Goal: Use online tool/utility: Utilize a website feature to perform a specific function

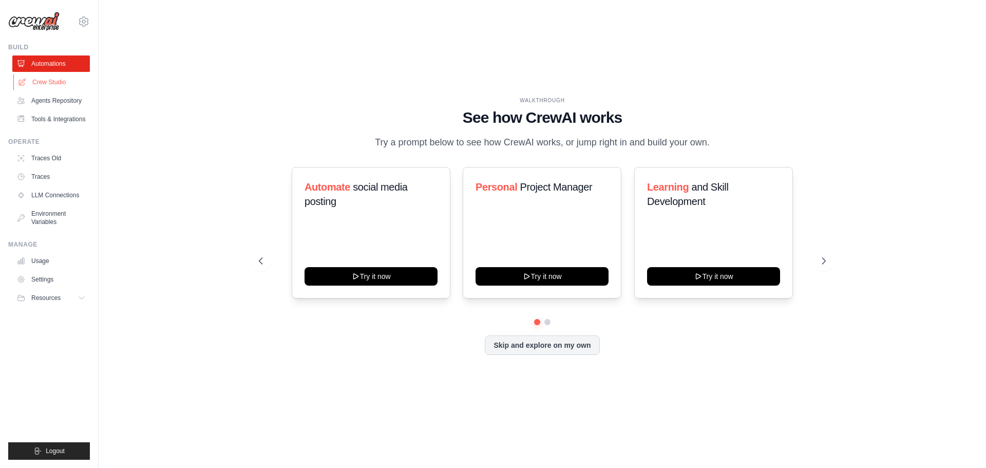
click at [72, 84] on link "Crew Studio" at bounding box center [52, 82] width 78 height 16
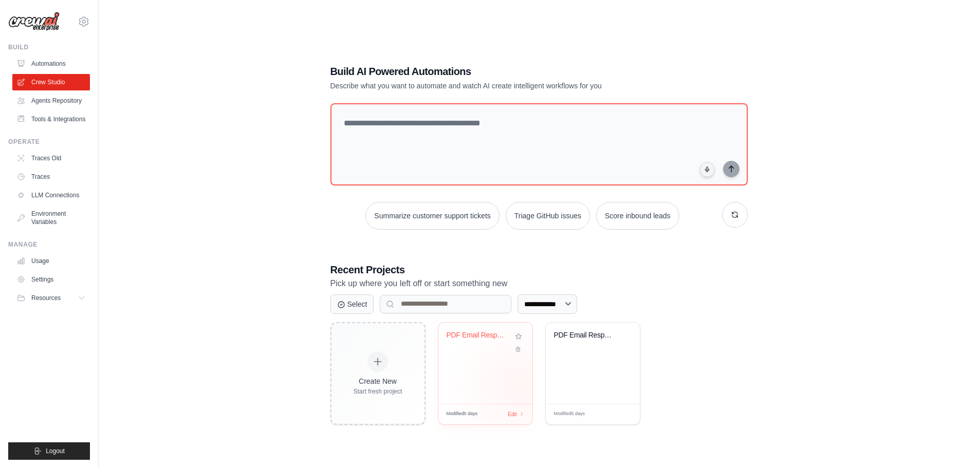
click at [518, 387] on div "PDF Email Response Generator" at bounding box center [485, 363] width 94 height 81
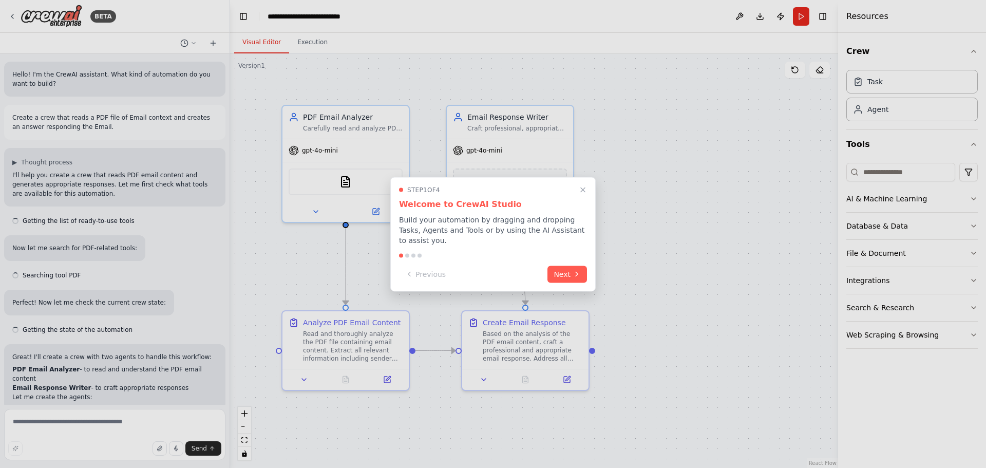
scroll to position [714, 0]
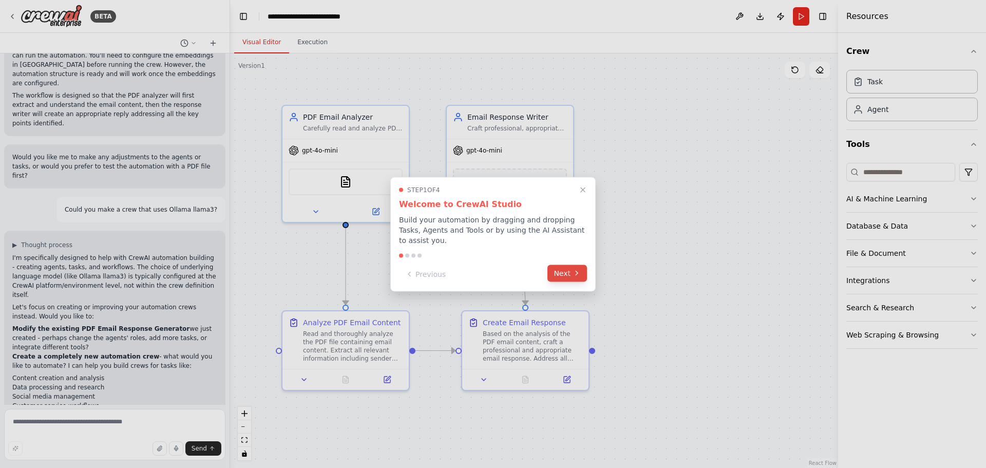
click at [573, 269] on icon at bounding box center [577, 273] width 8 height 8
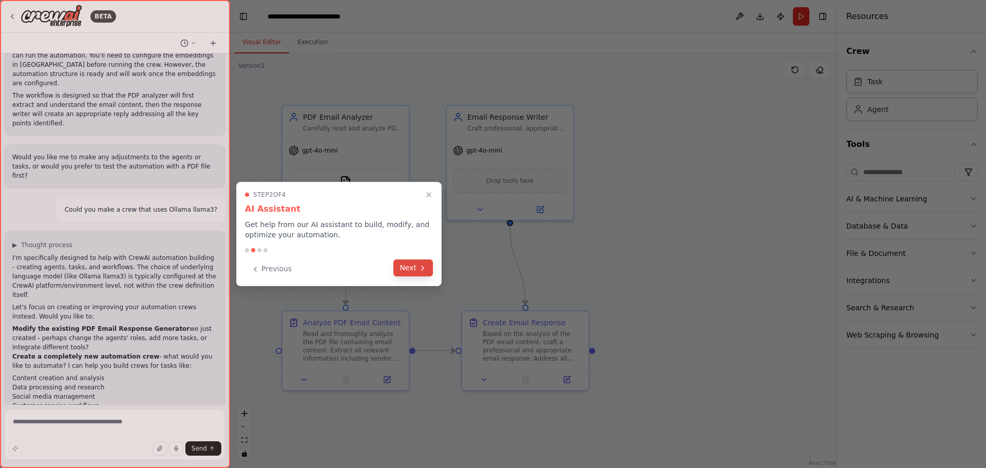
click at [422, 265] on icon at bounding box center [423, 268] width 8 height 8
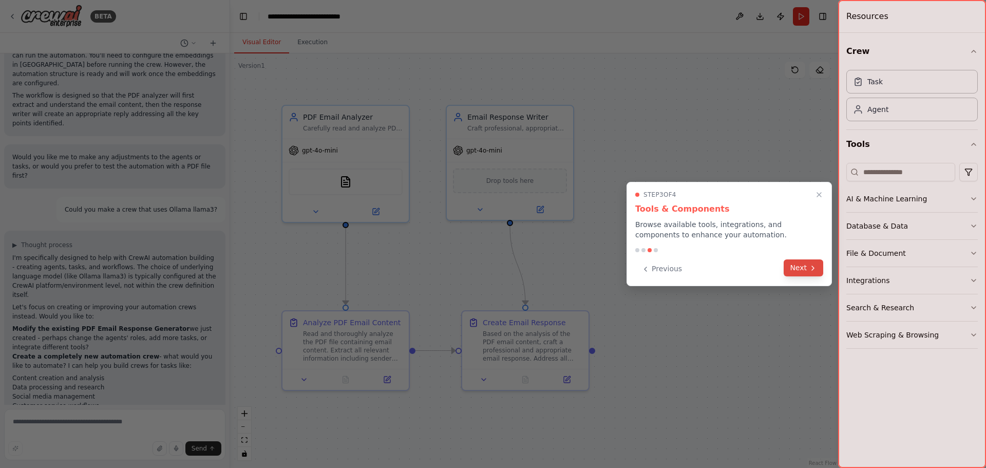
click at [799, 274] on button "Next" at bounding box center [804, 267] width 40 height 17
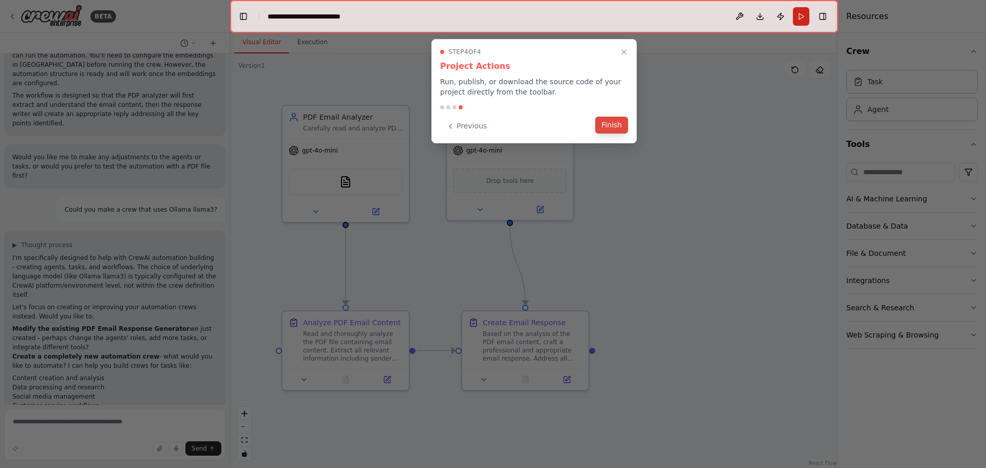
click at [603, 125] on button "Finish" at bounding box center [611, 125] width 33 height 17
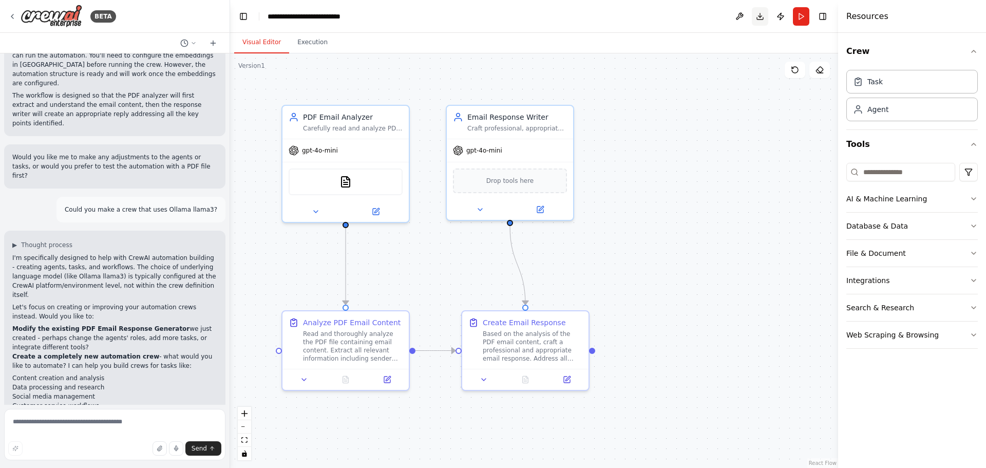
click at [760, 17] on button "Download" at bounding box center [760, 16] width 16 height 18
click at [375, 207] on icon at bounding box center [376, 210] width 6 height 6
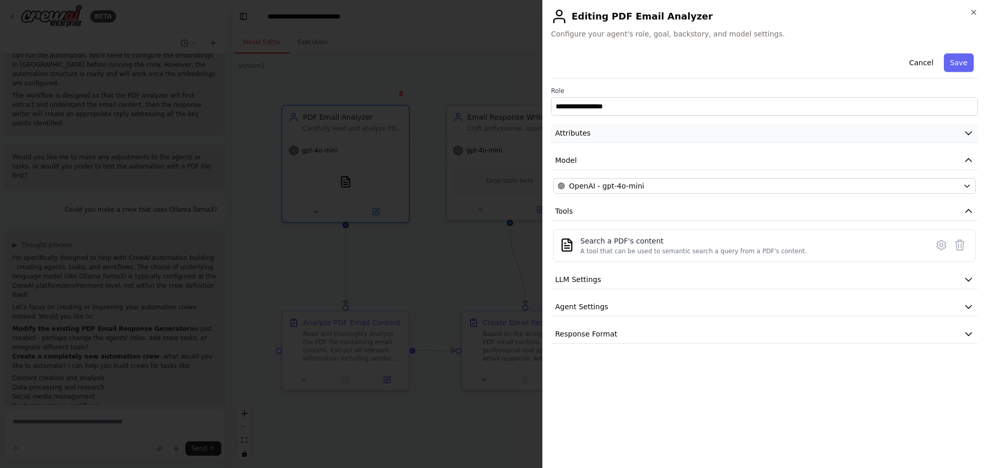
click at [651, 134] on button "Attributes" at bounding box center [764, 133] width 427 height 19
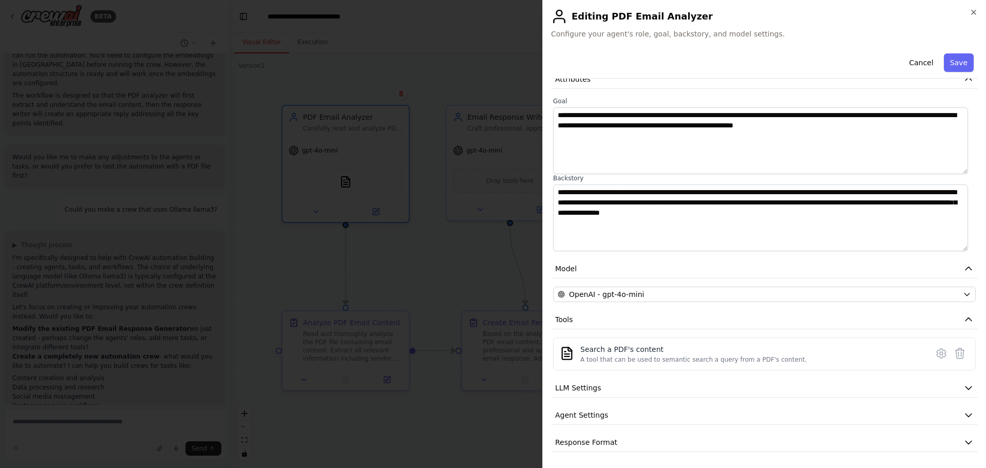
scroll to position [54, 0]
click at [925, 66] on button "Cancel" at bounding box center [921, 62] width 36 height 18
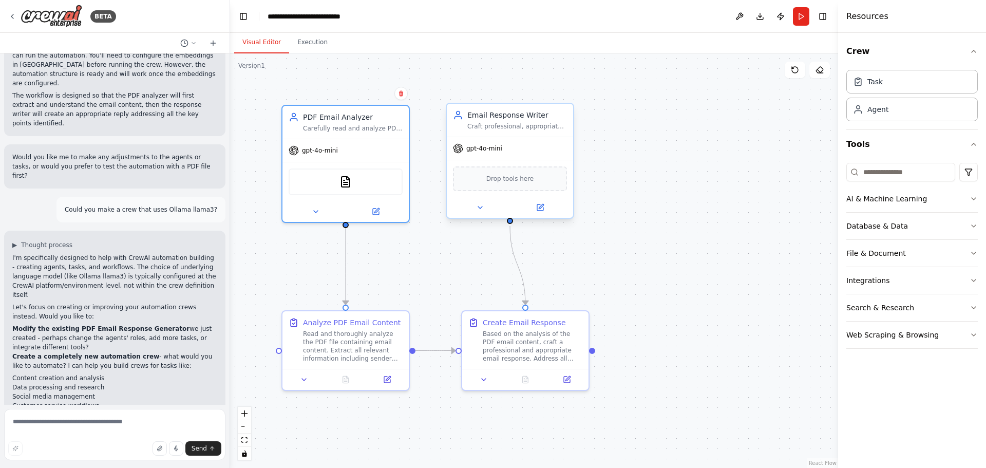
click at [504, 127] on div "Craft professional, appropriate, and engaging email responses based on the anal…" at bounding box center [518, 126] width 100 height 8
click at [538, 210] on icon at bounding box center [540, 207] width 6 height 6
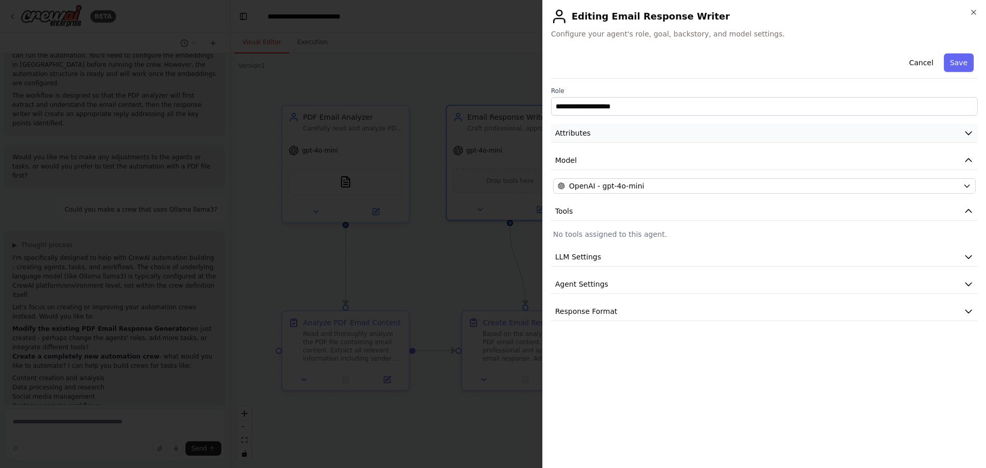
click at [597, 138] on button "Attributes" at bounding box center [764, 133] width 427 height 19
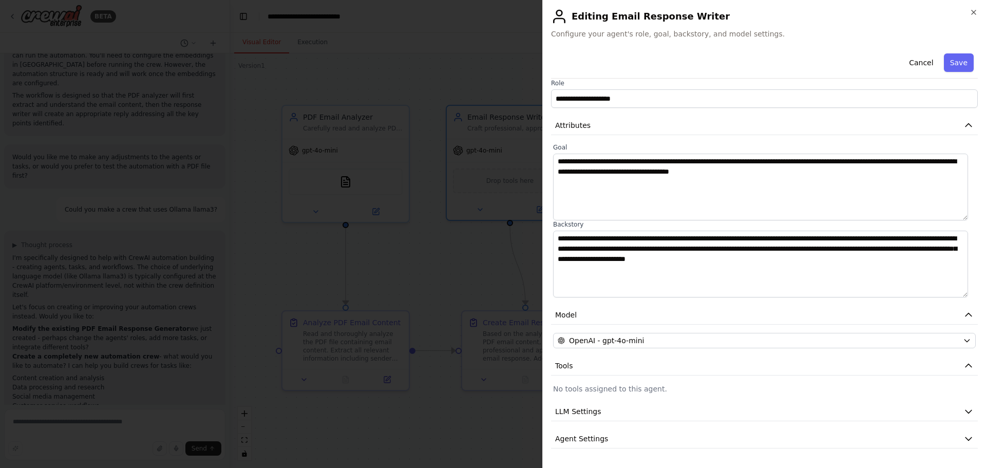
scroll to position [32, 0]
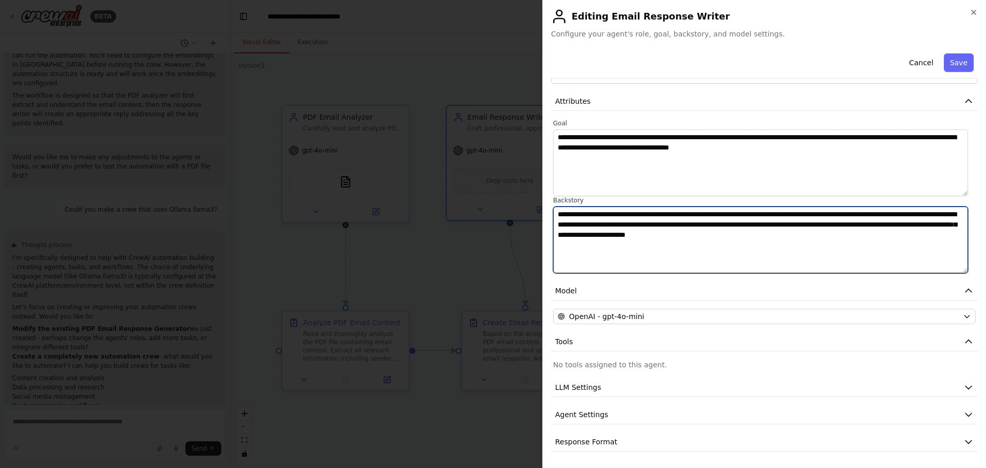
click at [886, 238] on textarea "**********" at bounding box center [760, 240] width 415 height 67
click at [888, 252] on textarea "**********" at bounding box center [760, 240] width 415 height 67
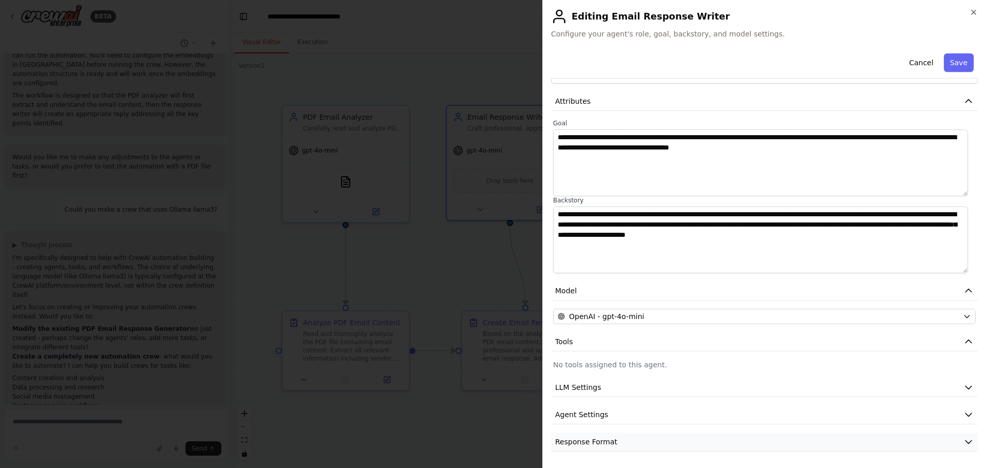
click at [849, 433] on button "Response Format" at bounding box center [764, 442] width 427 height 19
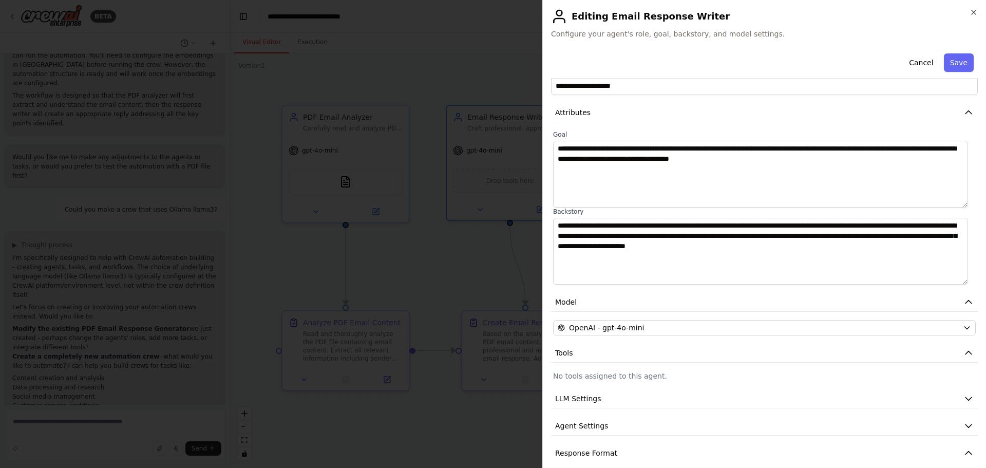
scroll to position [80, 0]
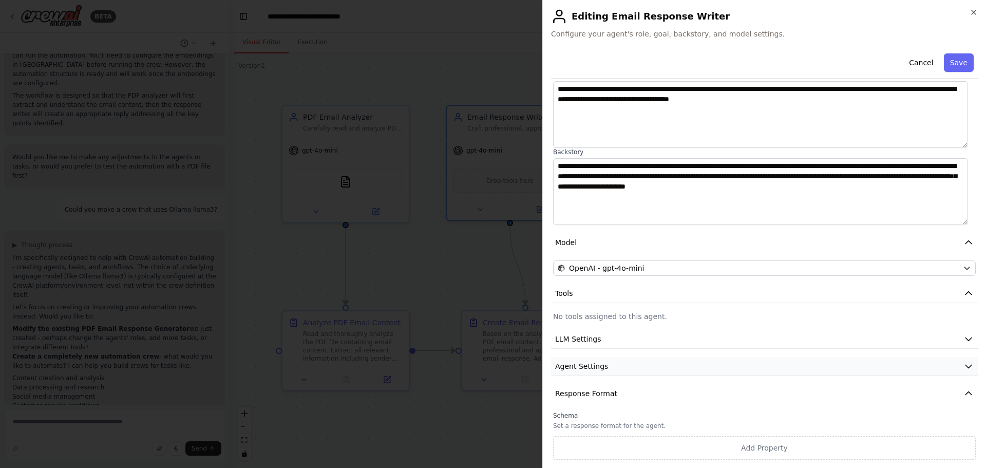
click at [858, 367] on button "Agent Settings" at bounding box center [764, 366] width 427 height 19
click at [867, 347] on button "LLM Settings" at bounding box center [764, 339] width 427 height 19
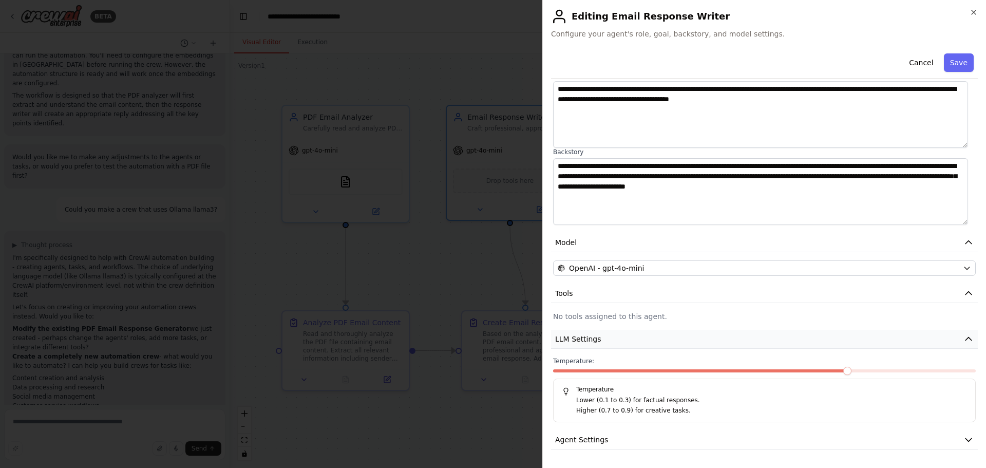
click at [867, 347] on button "LLM Settings" at bounding box center [764, 339] width 427 height 19
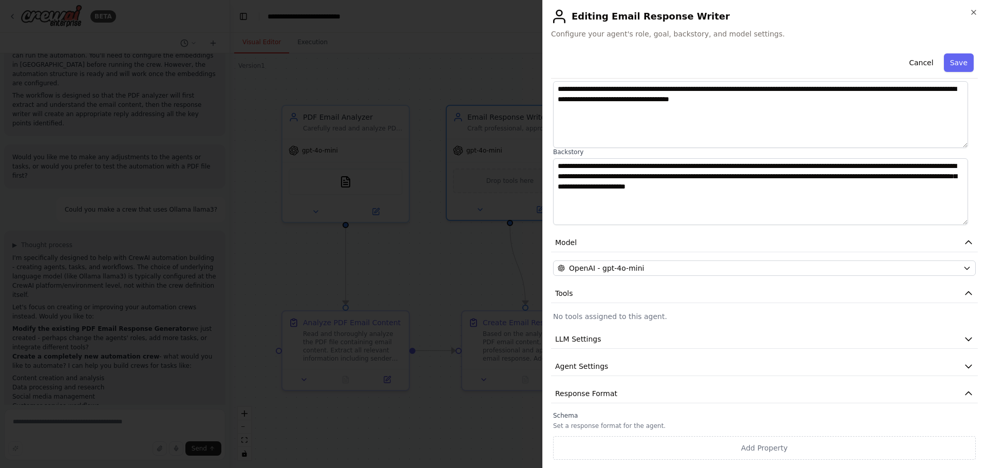
click at [819, 283] on div "**********" at bounding box center [764, 214] width 427 height 491
click at [820, 288] on button "Tools" at bounding box center [764, 293] width 427 height 19
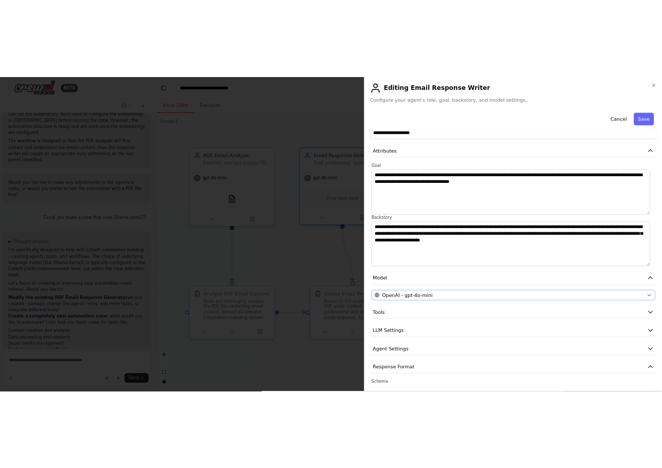
scroll to position [0, 0]
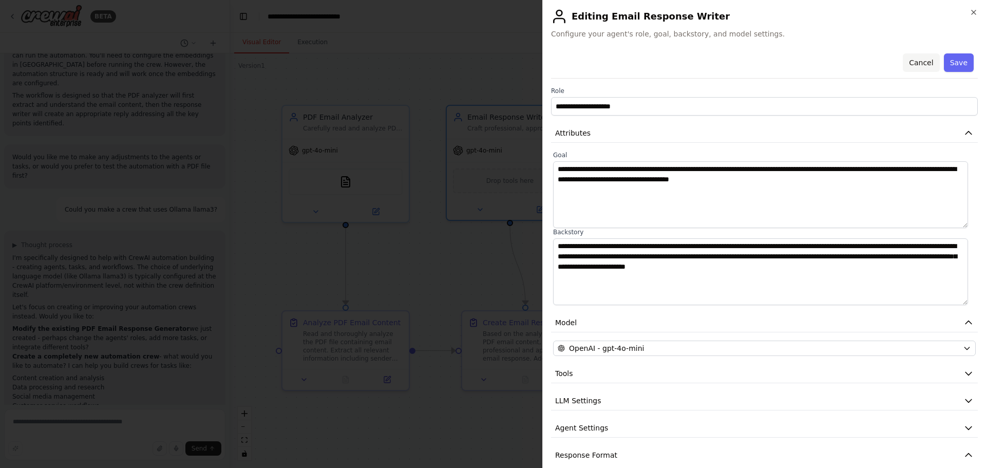
click at [916, 68] on button "Cancel" at bounding box center [921, 62] width 36 height 18
